Goal: Information Seeking & Learning: Find specific fact

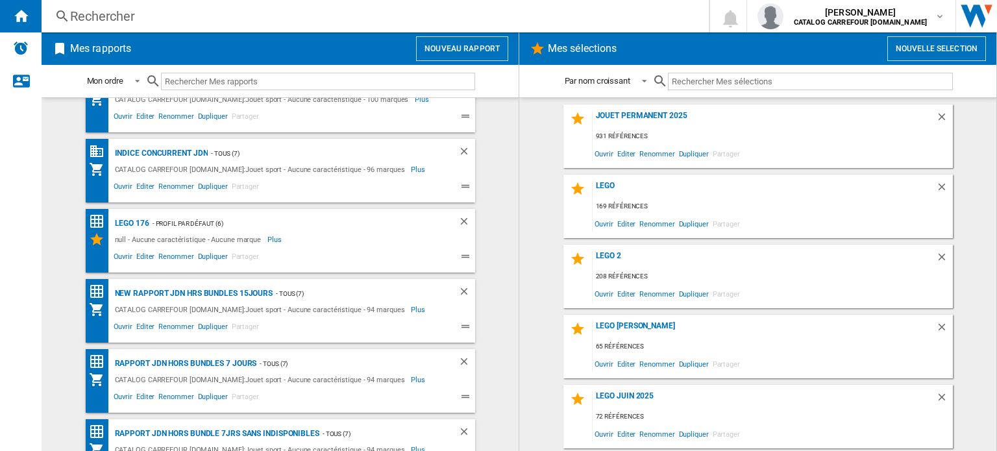
scroll to position [67, 0]
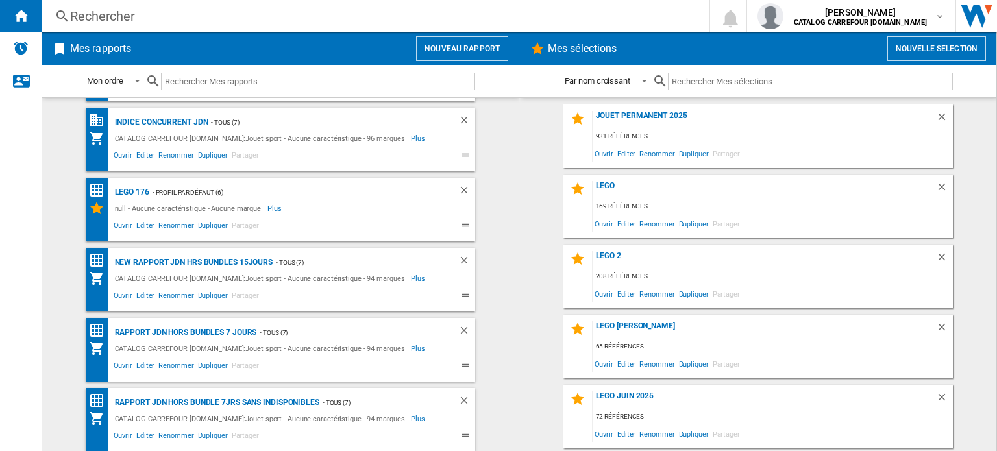
click at [308, 400] on div "Rapport JDN Hors bundle 7Jrs sans indisponibles" at bounding box center [216, 403] width 208 height 16
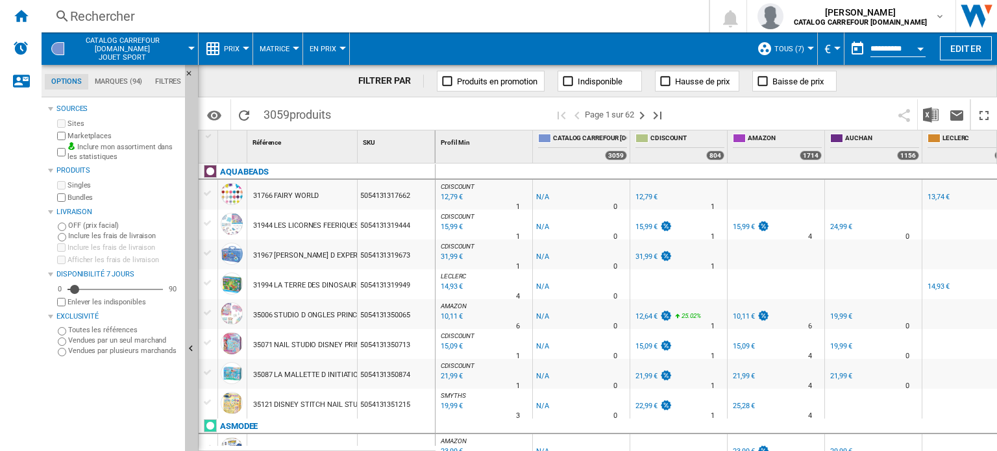
click at [192, 43] on md-menu "CATALOG CARREFOUR [DOMAIN_NAME] Jouet sport" at bounding box center [120, 48] width 157 height 32
click at [192, 48] on div at bounding box center [191, 48] width 6 height 3
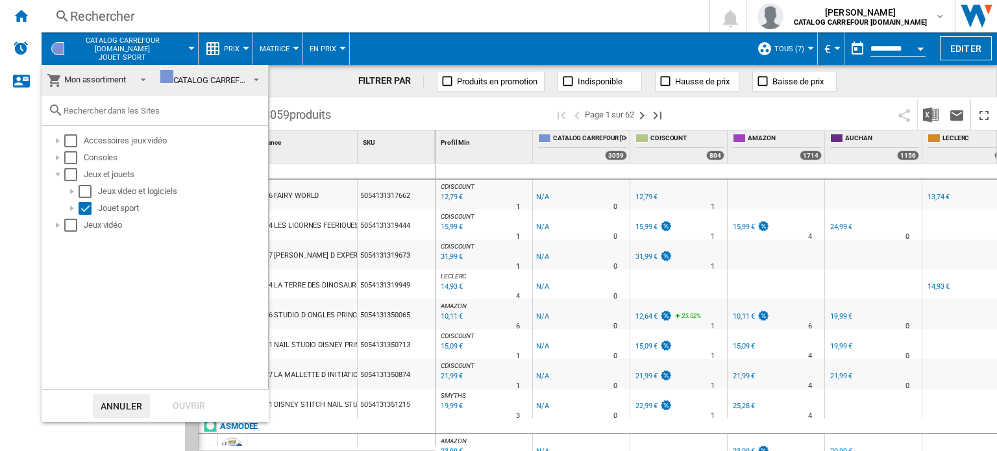
click at [428, 39] on md-backdrop at bounding box center [498, 225] width 997 height 451
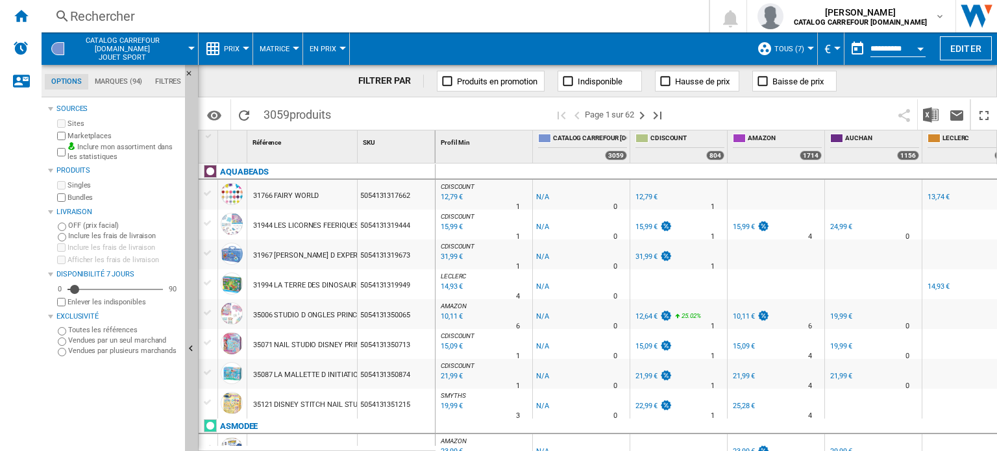
click at [806, 46] on button "TOUS (7)" at bounding box center [792, 48] width 36 height 32
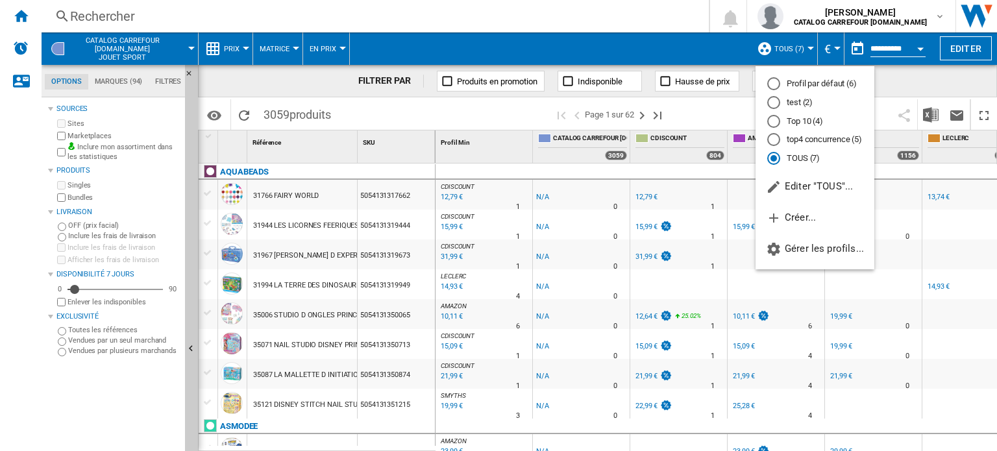
click at [507, 31] on md-backdrop at bounding box center [498, 225] width 997 height 451
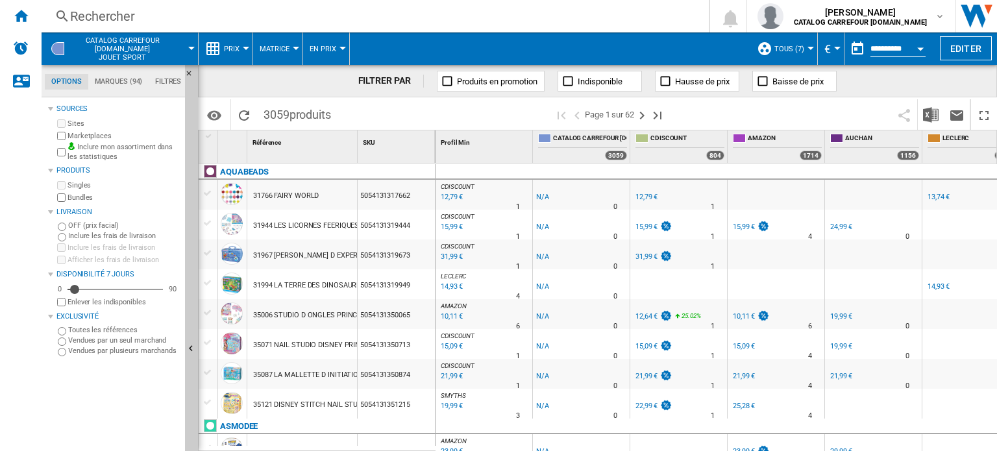
click at [246, 49] on div at bounding box center [246, 48] width 6 height 3
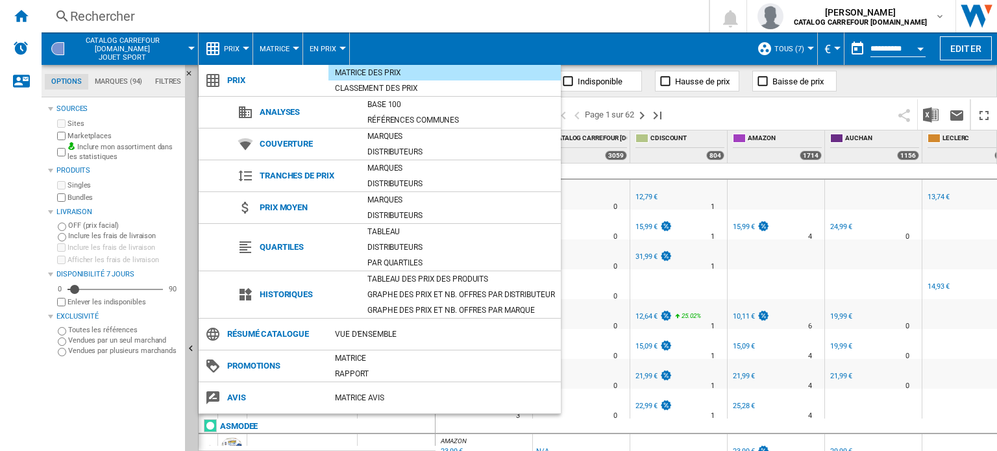
click at [486, 31] on md-backdrop at bounding box center [498, 225] width 997 height 451
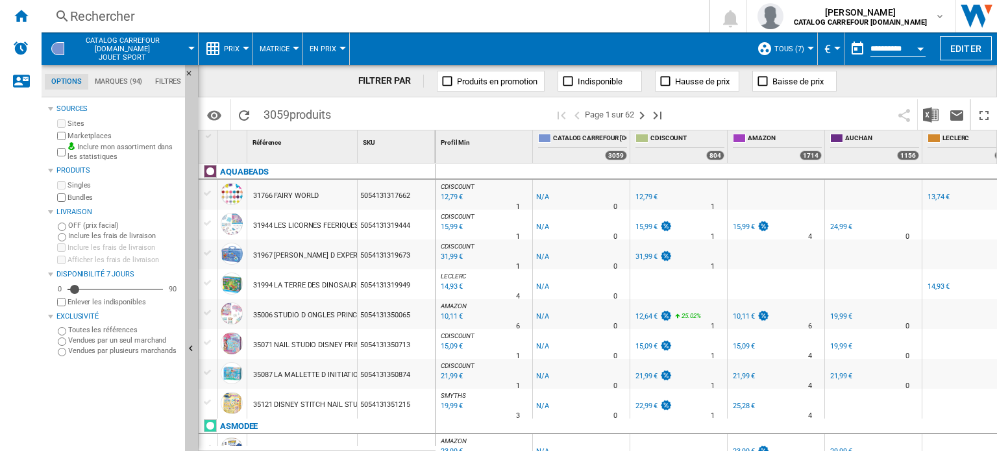
click at [98, 22] on div "Rechercher" at bounding box center [372, 16] width 605 height 18
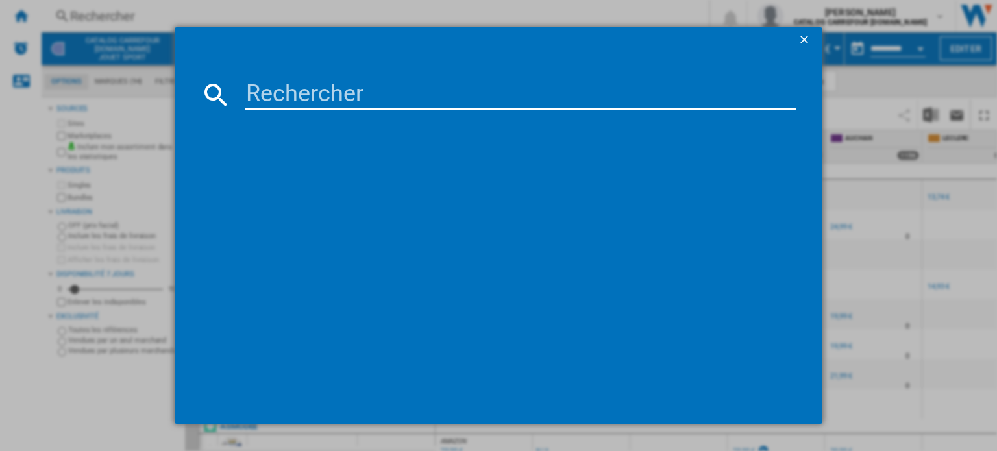
click at [326, 89] on input at bounding box center [521, 94] width 552 height 31
paste input "194735266876"
type input "194735266876"
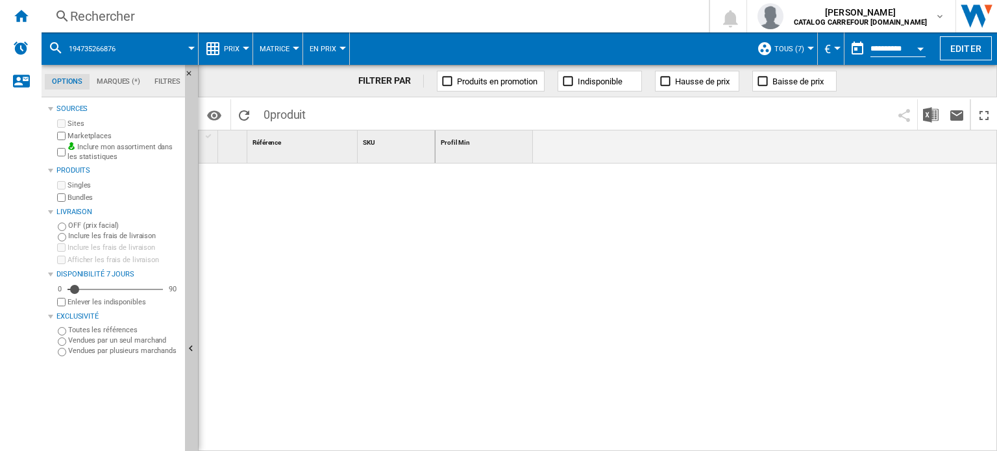
click at [108, 16] on div "Rechercher" at bounding box center [372, 16] width 605 height 18
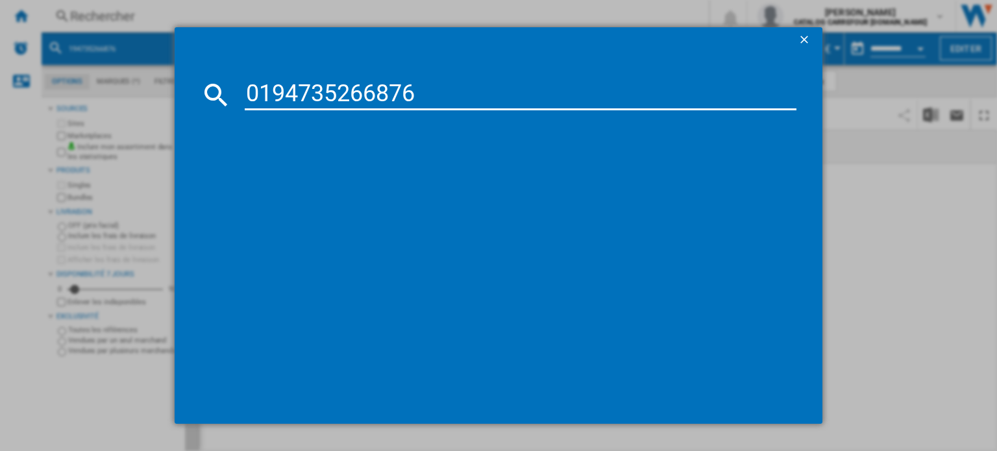
type input "0194735266876"
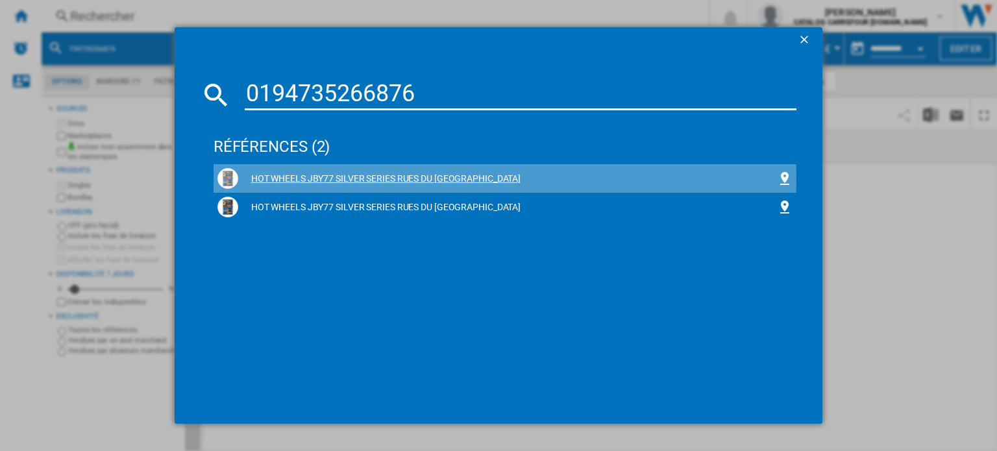
click at [321, 179] on div "HOT WHEELS JBY77 SILVER SERIES RUES DU [GEOGRAPHIC_DATA]" at bounding box center [507, 179] width 539 height 13
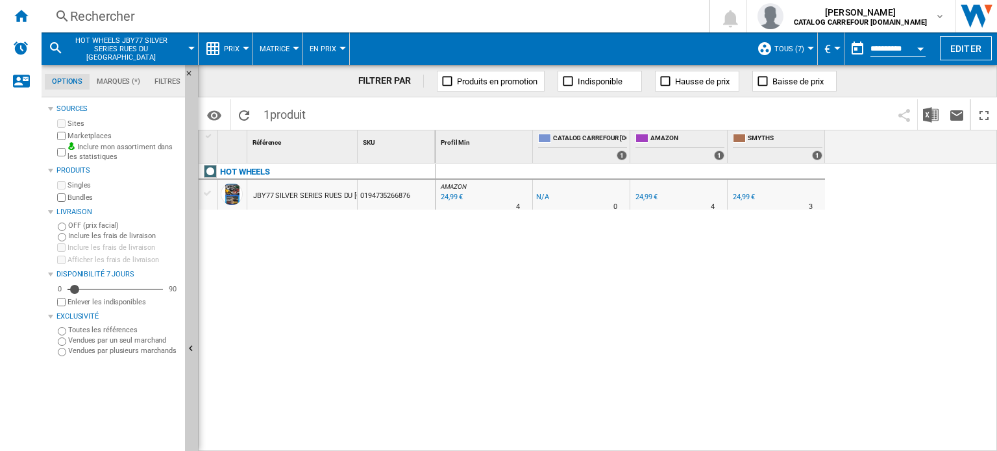
click at [130, 16] on div "Rechercher" at bounding box center [372, 16] width 605 height 18
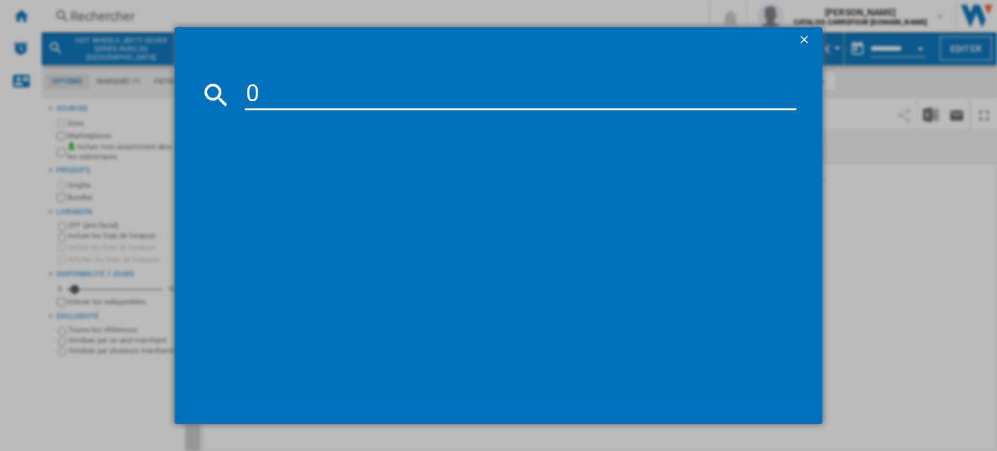
type input "0630996920763"
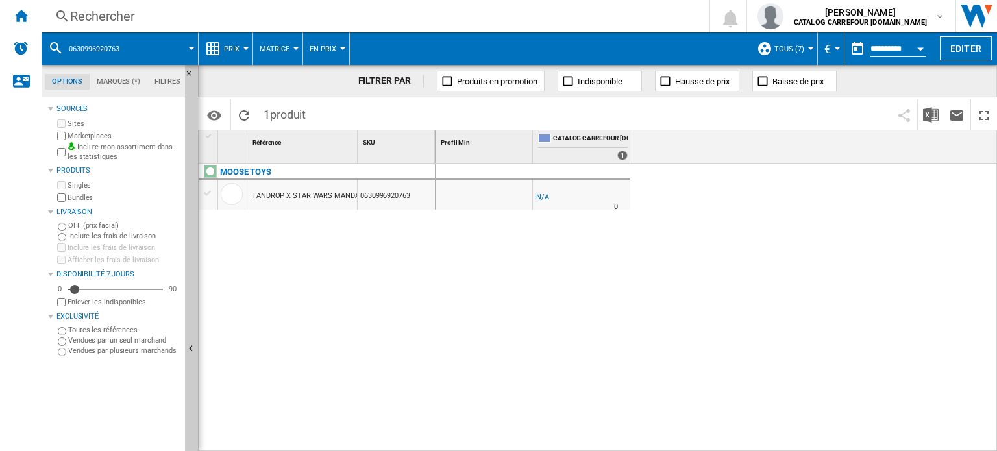
click at [143, 15] on div "Rechercher" at bounding box center [372, 16] width 605 height 18
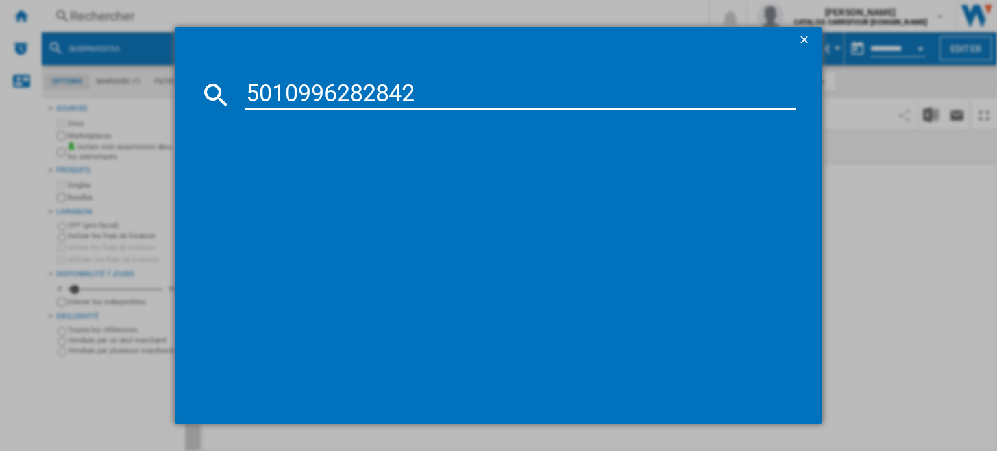
type input "5010996282842"
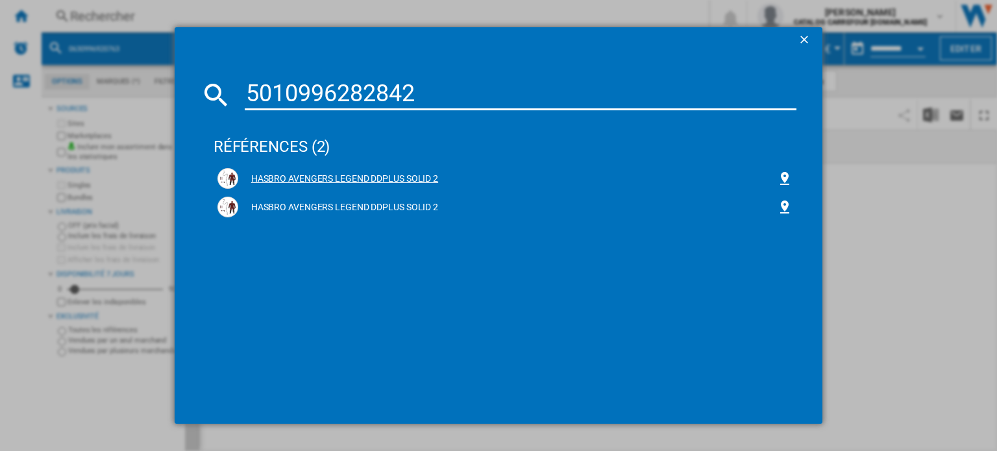
drag, startPoint x: 338, startPoint y: 173, endPoint x: 335, endPoint y: 180, distance: 7.8
click at [338, 175] on div "HASBRO AVENGERS LEGEND DDPLUS SOLID 2" at bounding box center [507, 179] width 539 height 13
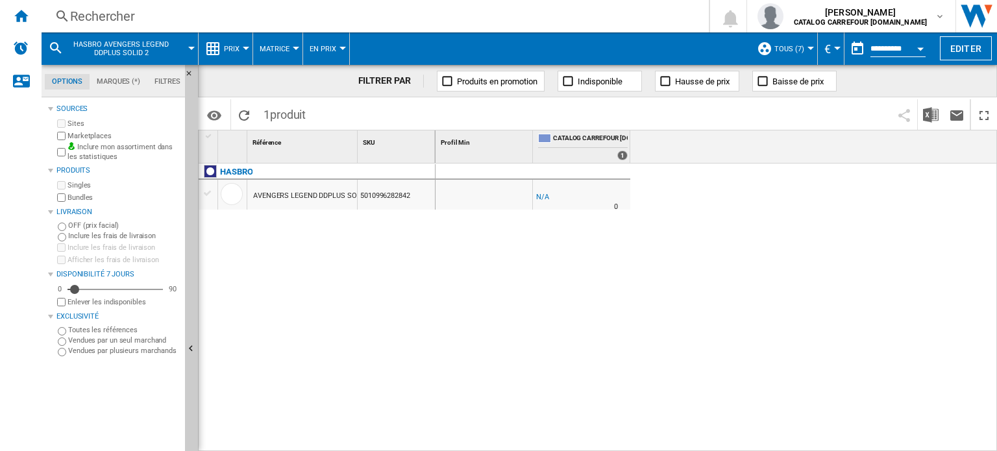
click at [127, 13] on div "Rechercher" at bounding box center [372, 16] width 605 height 18
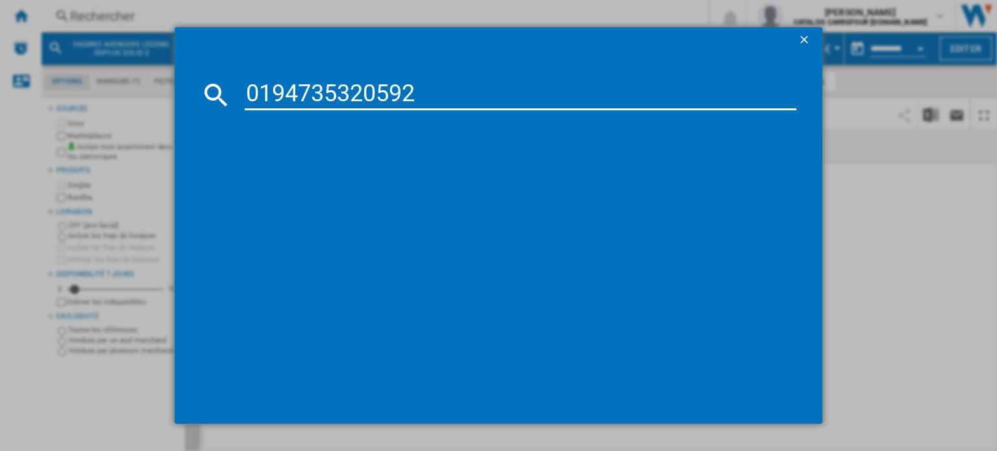
type input "0194735320592"
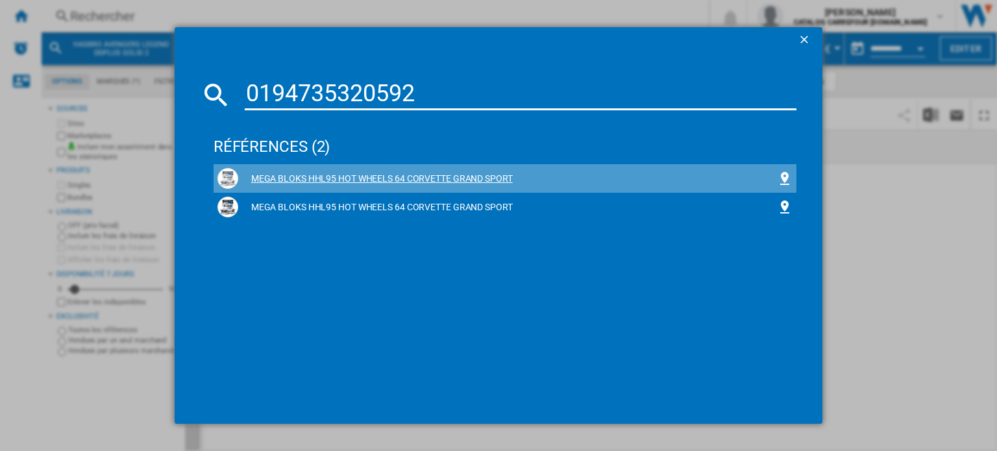
click at [343, 173] on div "MEGA BLOKS HHL95 HOT WHEELS 64 CORVETTE GRAND SPORT" at bounding box center [507, 179] width 539 height 13
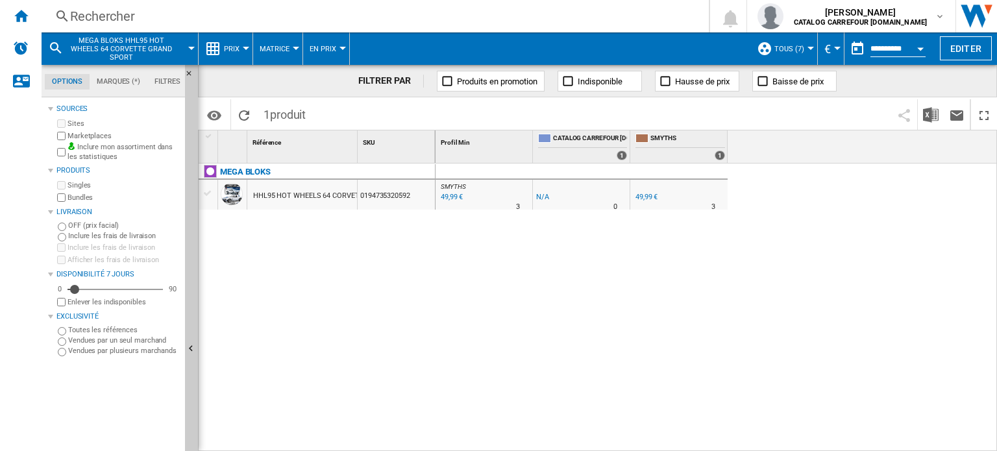
drag, startPoint x: 256, startPoint y: 193, endPoint x: 343, endPoint y: 194, distance: 86.3
click at [343, 194] on div "HHL95 HOT WHEELS 64 CORVETTE GRAND SPORT" at bounding box center [335, 196] width 165 height 30
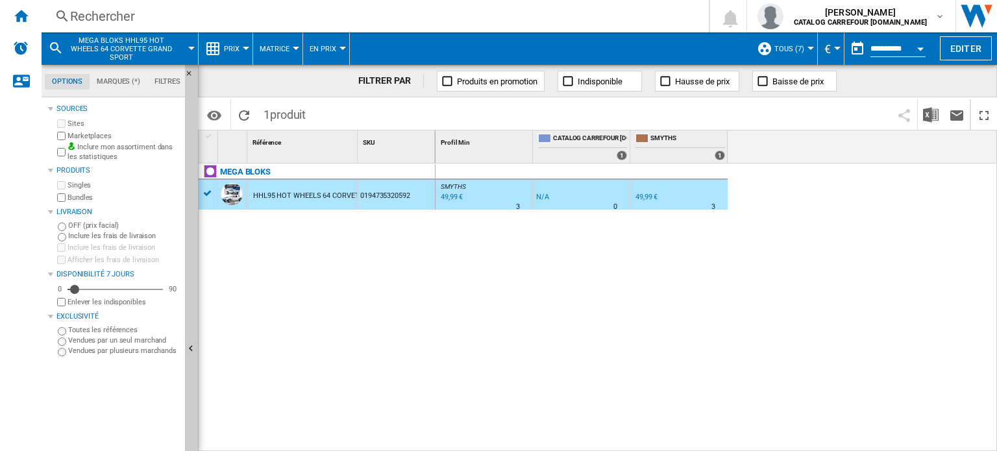
click at [317, 195] on div "HHL95 HOT WHEELS 64 CORVETTE GRAND SPORT" at bounding box center [335, 196] width 165 height 30
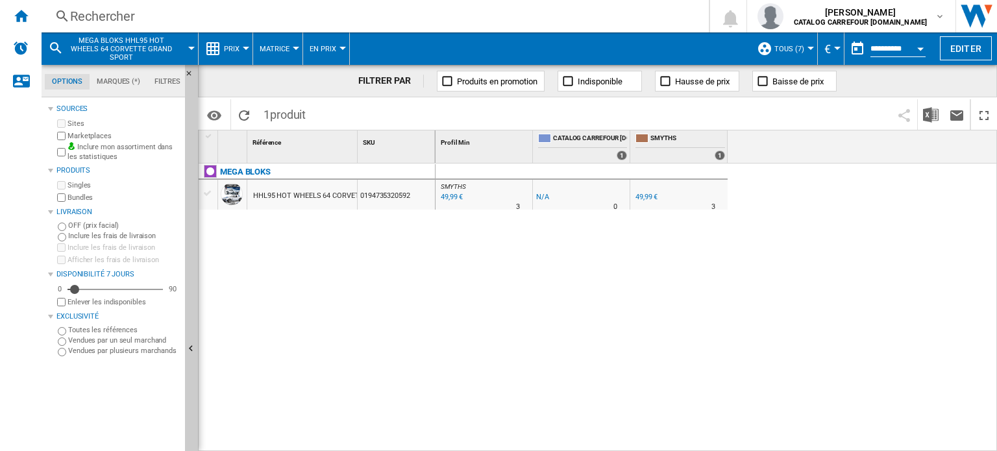
click at [317, 196] on div "HHL95 HOT WHEELS 64 CORVETTE GRAND SPORT" at bounding box center [335, 196] width 165 height 30
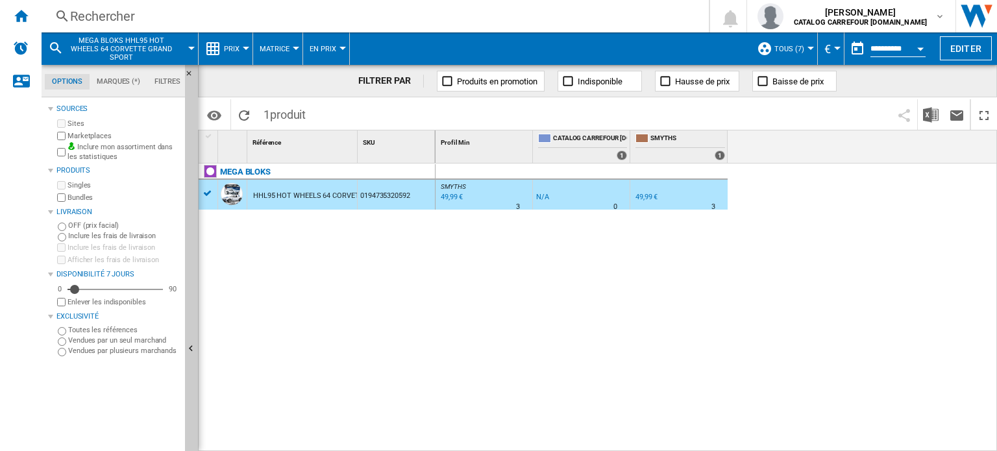
click at [318, 197] on div "HHL95 HOT WHEELS 64 CORVETTE GRAND SPORT" at bounding box center [335, 196] width 165 height 30
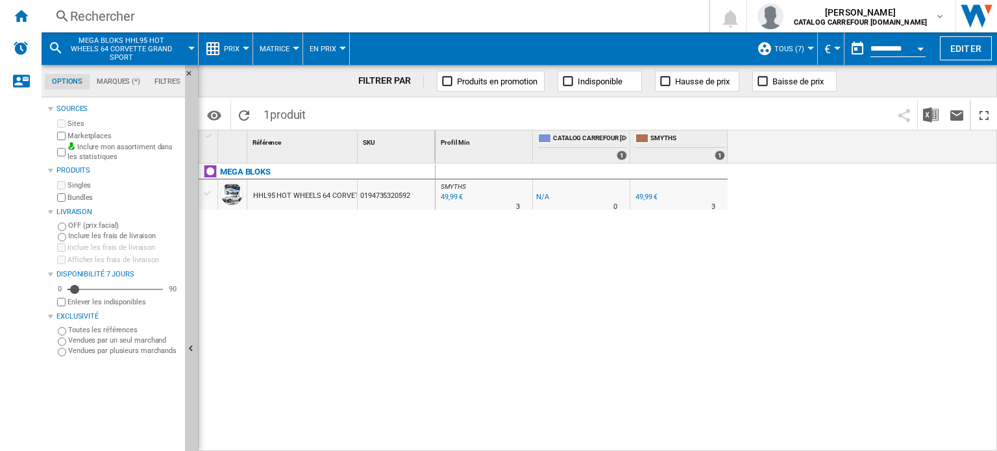
click at [310, 193] on div "HHL95 HOT WHEELS 64 CORVETTE GRAND SPORT" at bounding box center [335, 196] width 165 height 30
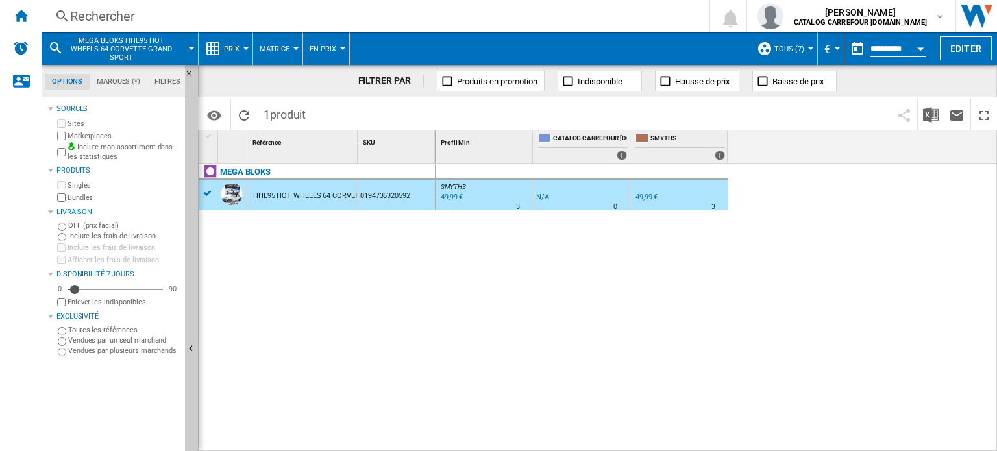
click at [310, 193] on div "HHL95 HOT WHEELS 64 CORVETTE GRAND SPORT" at bounding box center [335, 196] width 165 height 30
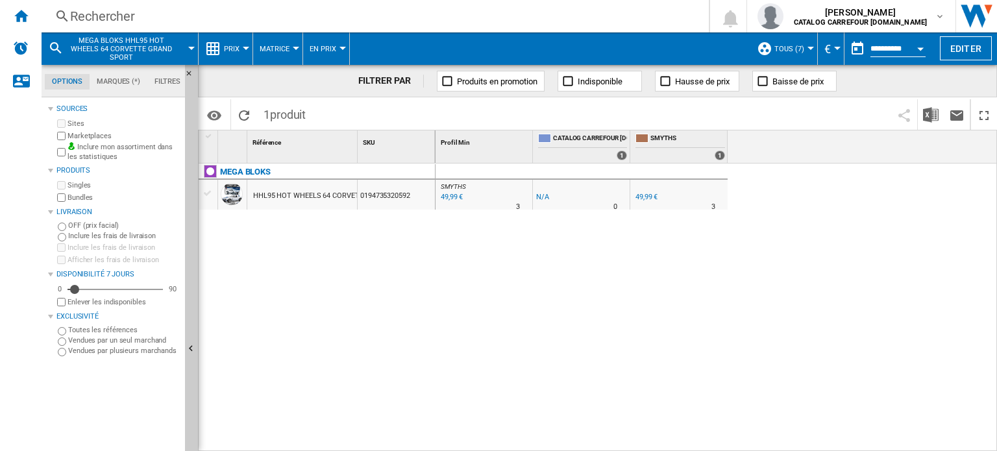
click at [112, 7] on div "Rechercher" at bounding box center [372, 16] width 605 height 18
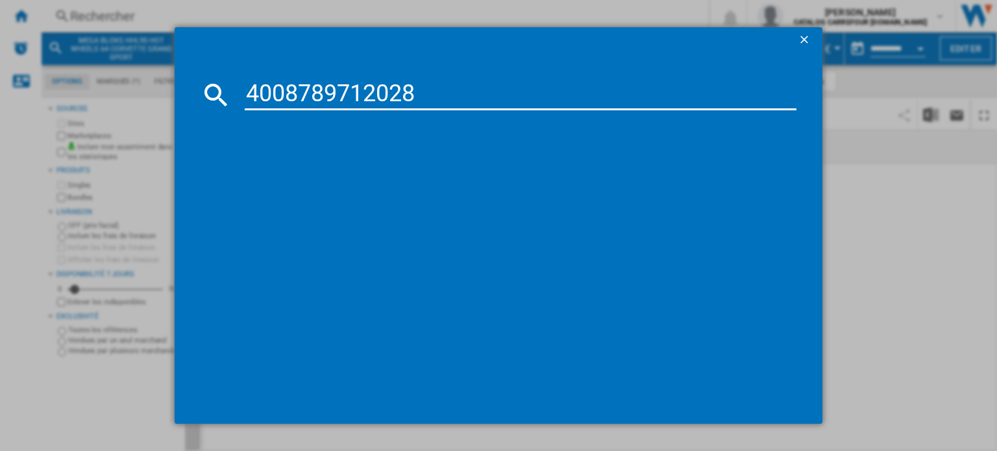
type input "4008789712028"
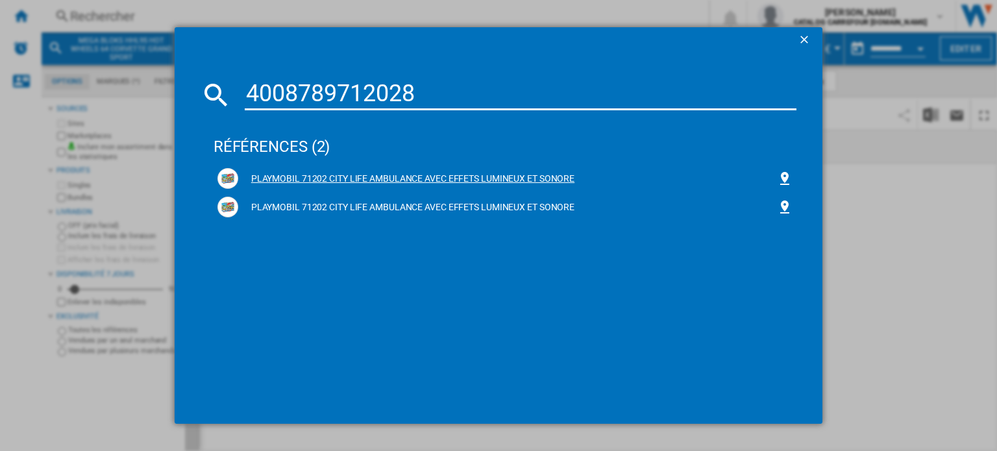
click at [276, 171] on div "PLAYMOBIL 71202 CITY LIFE AMBULANCE AVEC EFFETS LUMINEUX ET SONORE" at bounding box center [504, 178] width 575 height 21
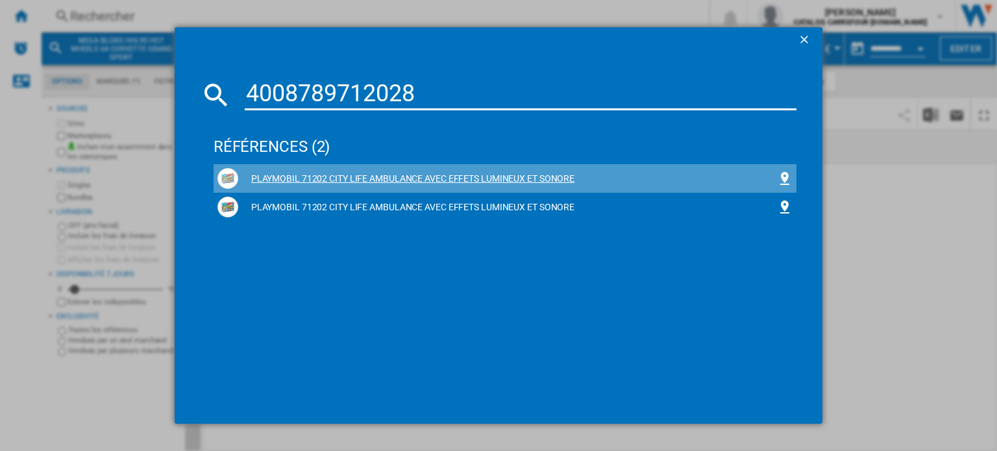
click at [286, 175] on div "PLAYMOBIL 71202 CITY LIFE AMBULANCE AVEC EFFETS LUMINEUX ET SONORE" at bounding box center [507, 179] width 539 height 13
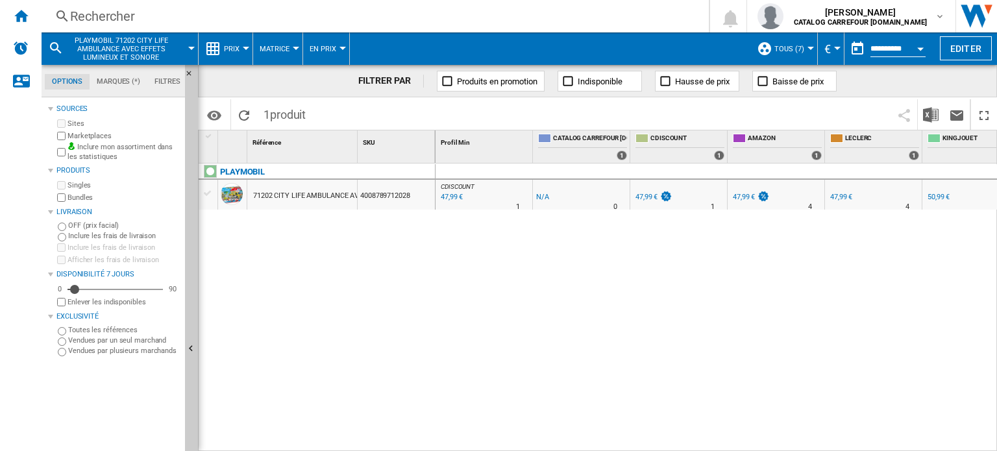
click at [113, 18] on div "Rechercher" at bounding box center [372, 16] width 605 height 18
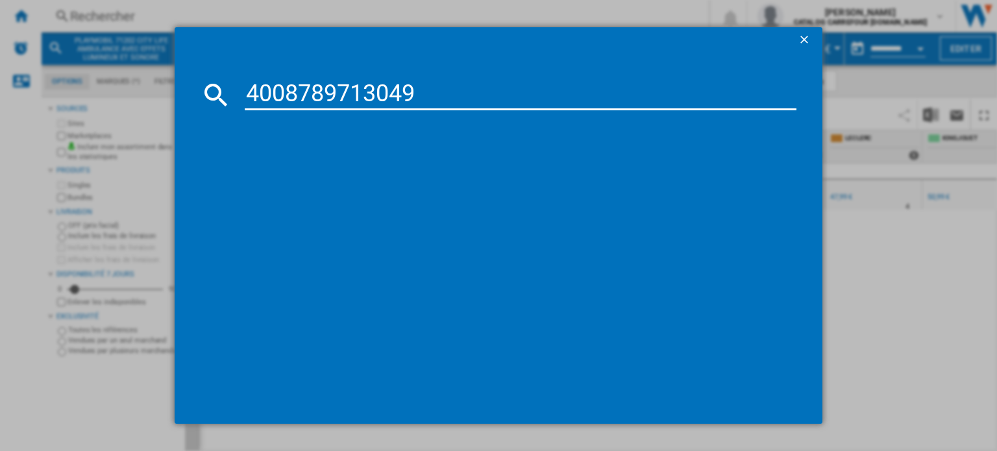
type input "4008789713049"
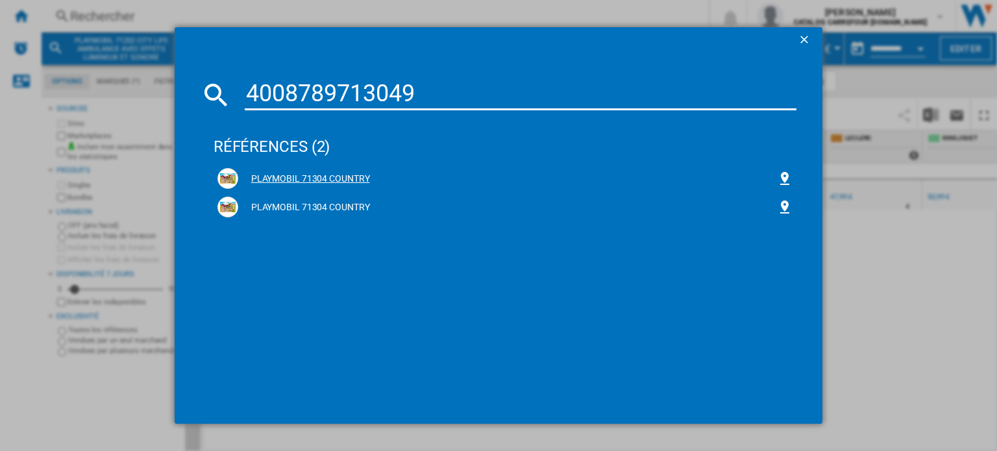
click at [326, 182] on div "PLAYMOBIL 71304 COUNTRY" at bounding box center [507, 179] width 539 height 13
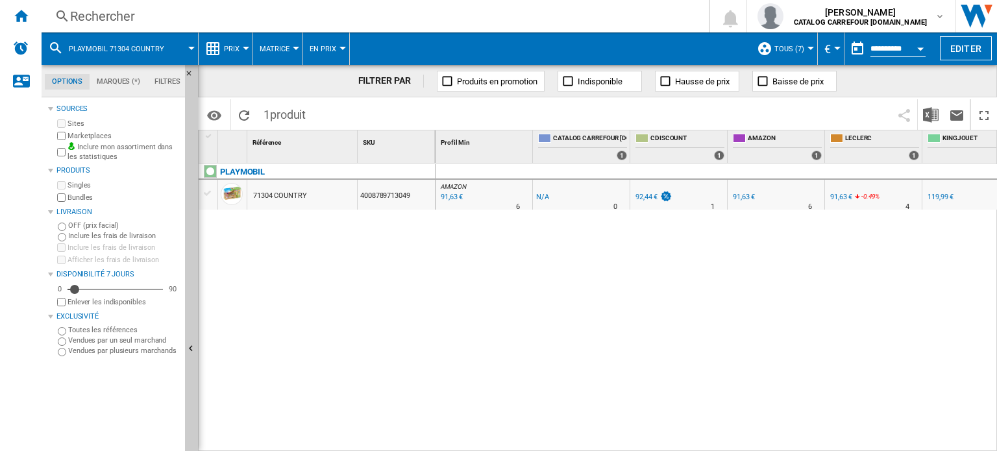
scroll to position [0, 21]
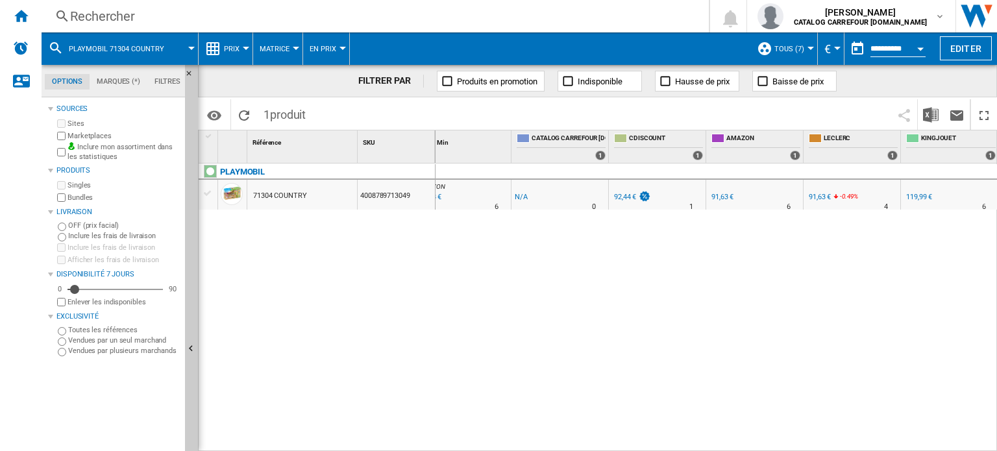
click at [121, 19] on div "Rechercher" at bounding box center [372, 16] width 605 height 18
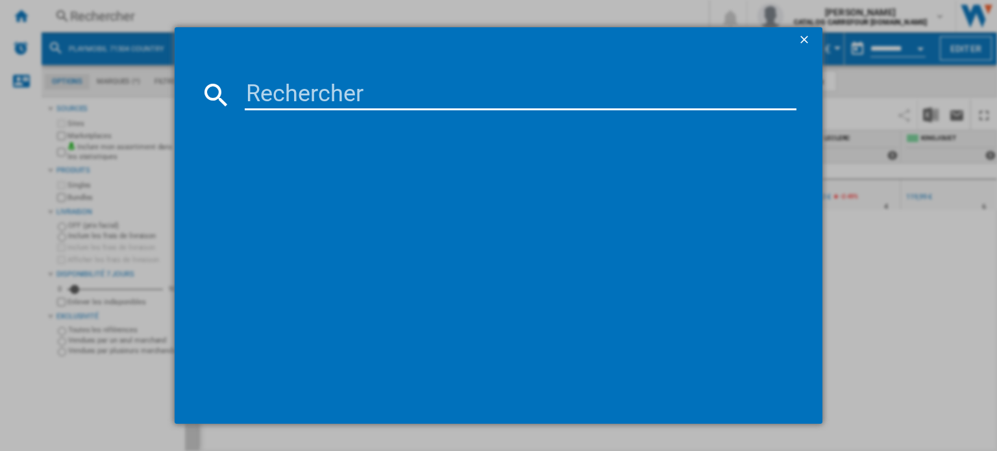
type input "4008789716071"
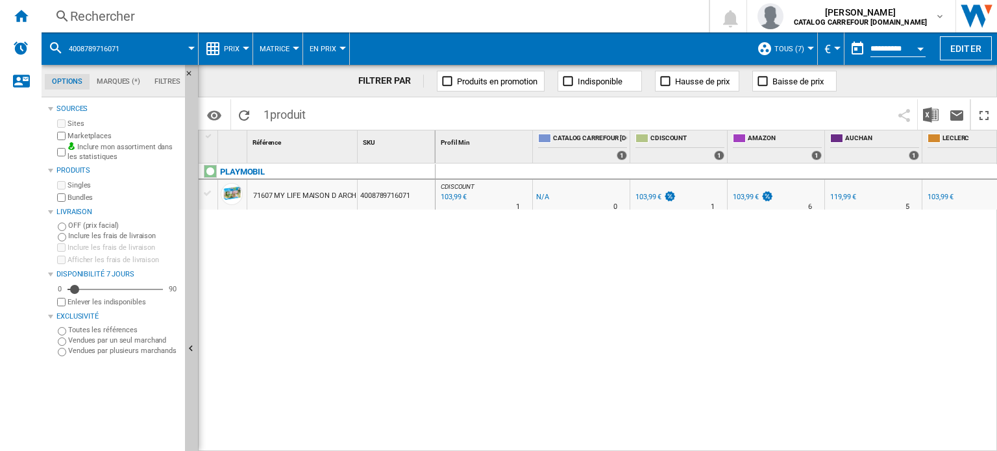
click at [135, 51] on div "4008789716071" at bounding box center [119, 48] width 143 height 32
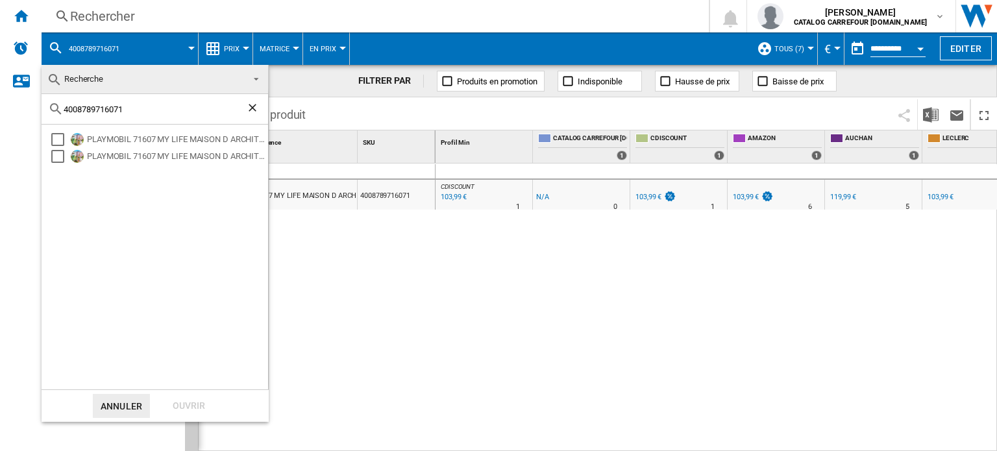
click at [118, 16] on md-backdrop at bounding box center [498, 225] width 997 height 451
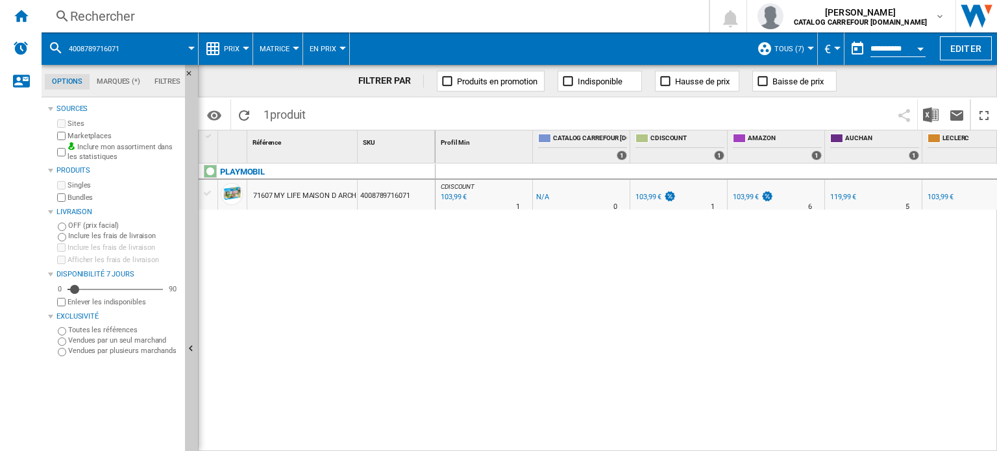
click at [117, 18] on div "Rechercher" at bounding box center [372, 16] width 605 height 18
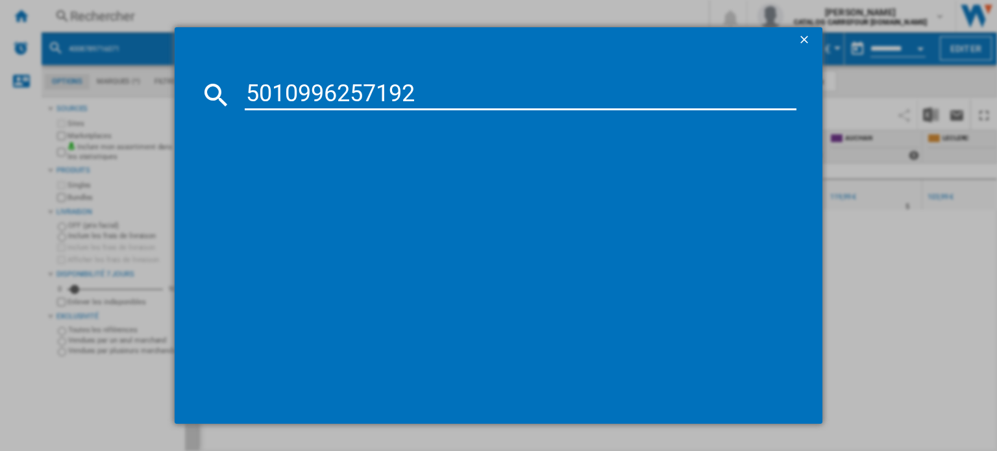
type input "5010996257192"
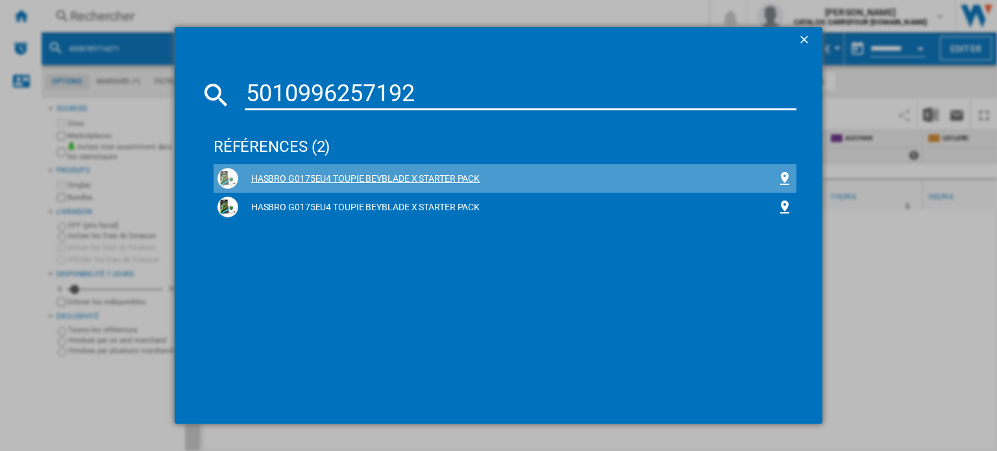
click at [330, 171] on div "HASBRO G0175EU4 TOUPIE BEYBLADE X STARTER PACK" at bounding box center [504, 178] width 575 height 21
click at [333, 177] on div "HASBRO G0175EU4 TOUPIE BEYBLADE X STARTER PACK" at bounding box center [507, 179] width 539 height 13
